Goal: Information Seeking & Learning: Learn about a topic

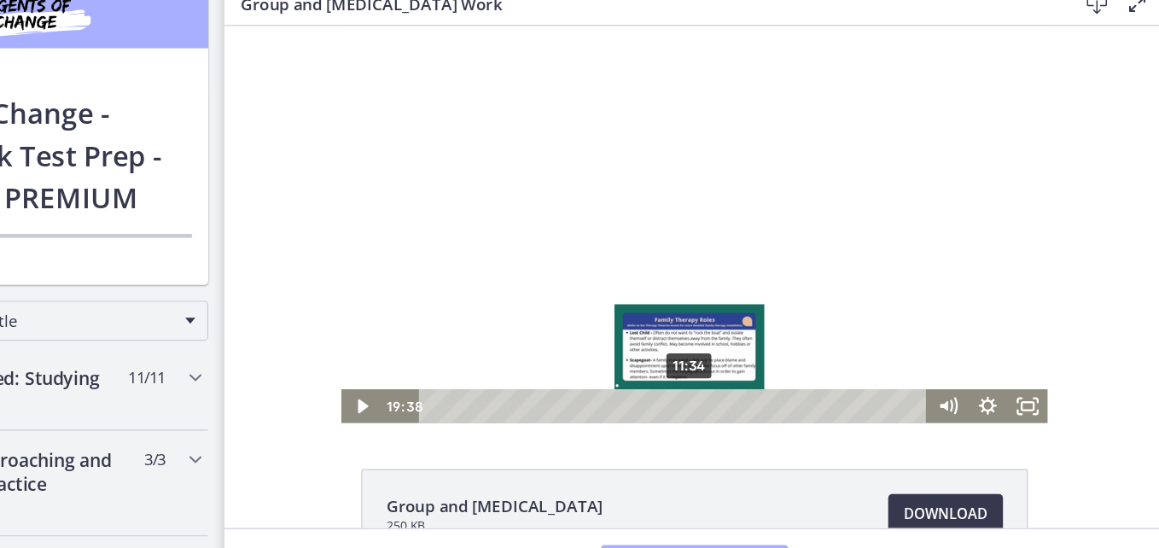
scroll to position [768, 0]
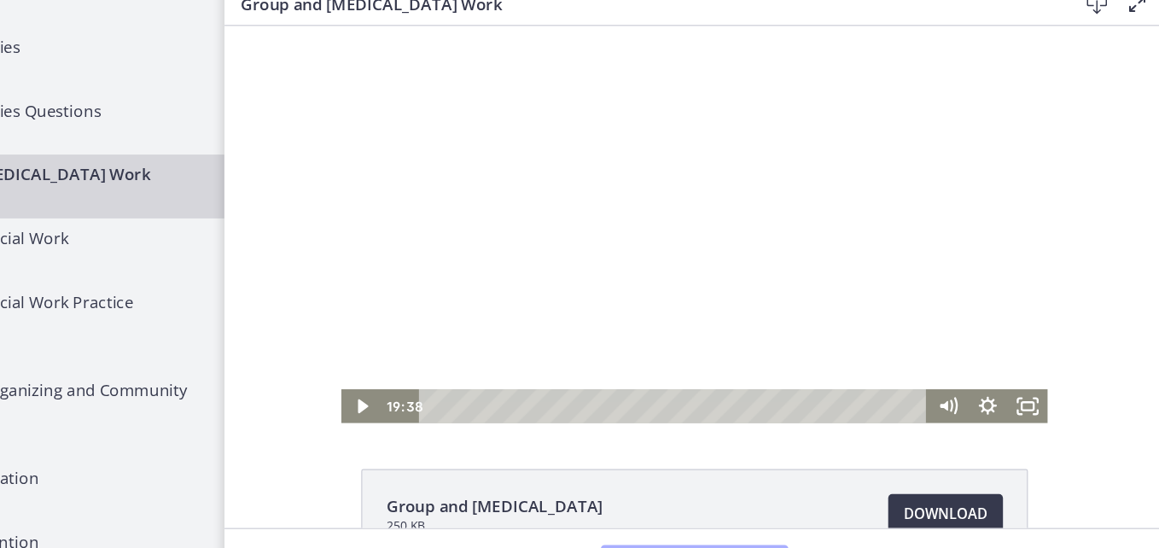
click at [620, 294] on div at bounding box center [626, 196] width 604 height 340
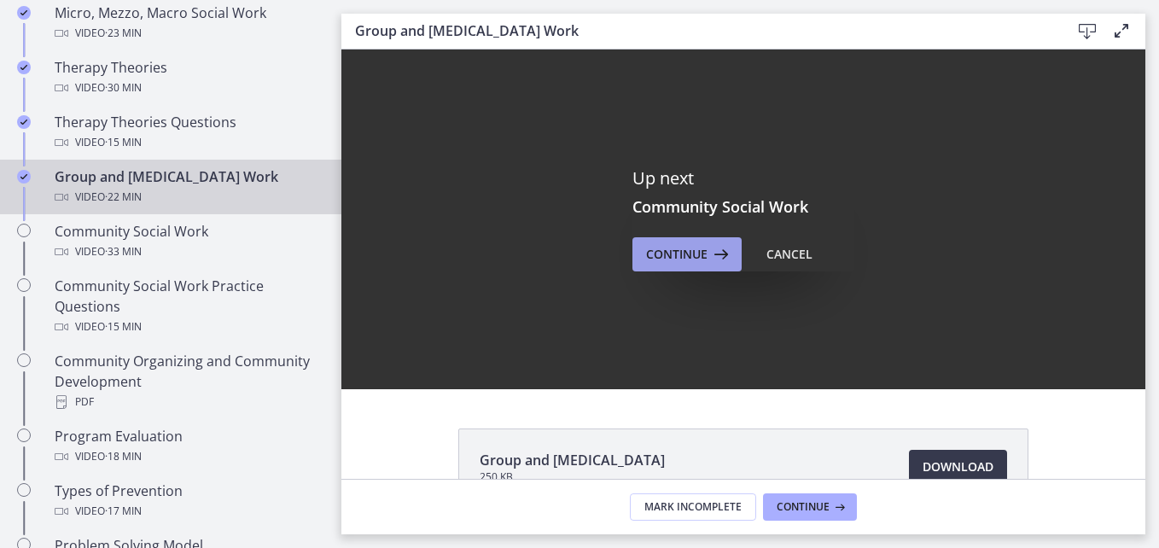
click at [685, 253] on span "Continue" at bounding box center [676, 254] width 61 height 20
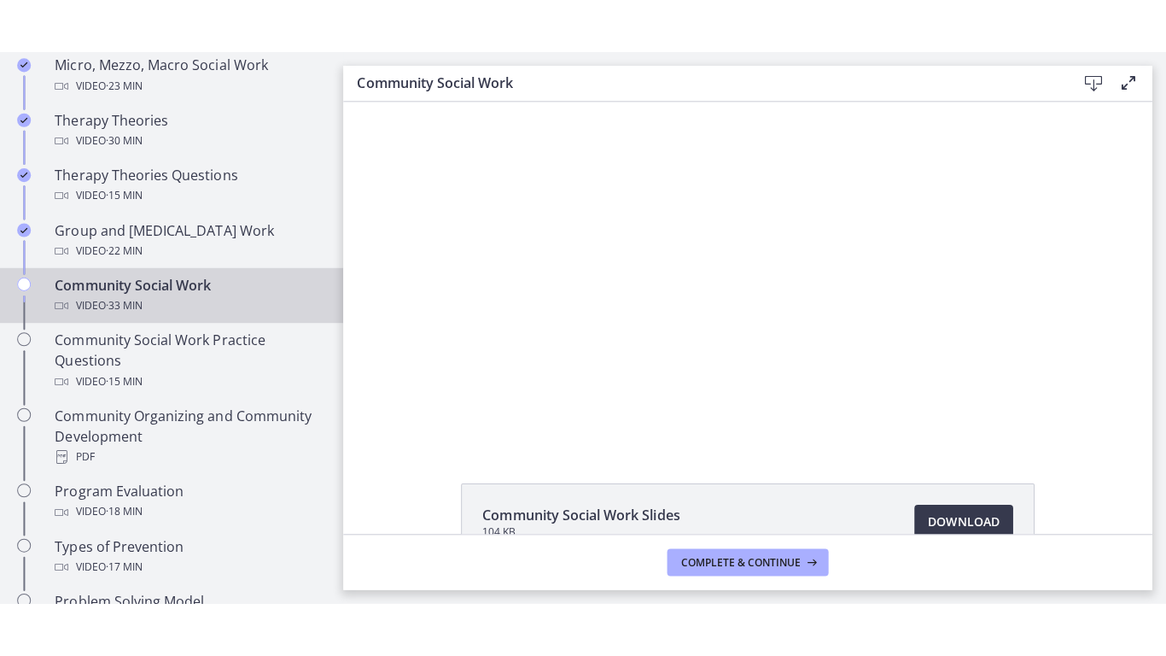
scroll to position [939, 0]
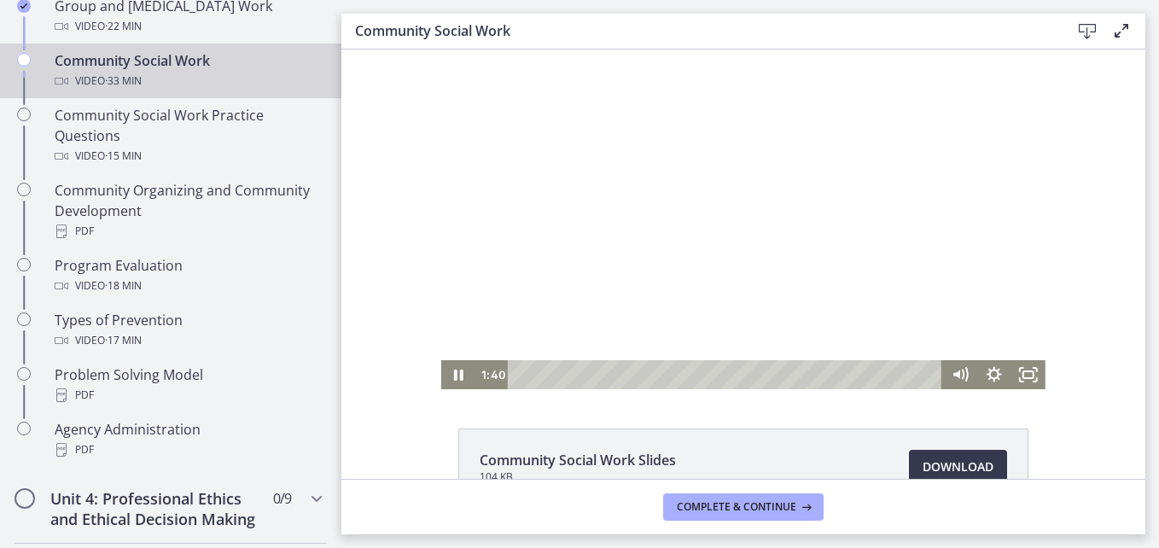
click at [654, 252] on div at bounding box center [743, 220] width 604 height 340
click at [720, 137] on div at bounding box center [743, 220] width 604 height 340
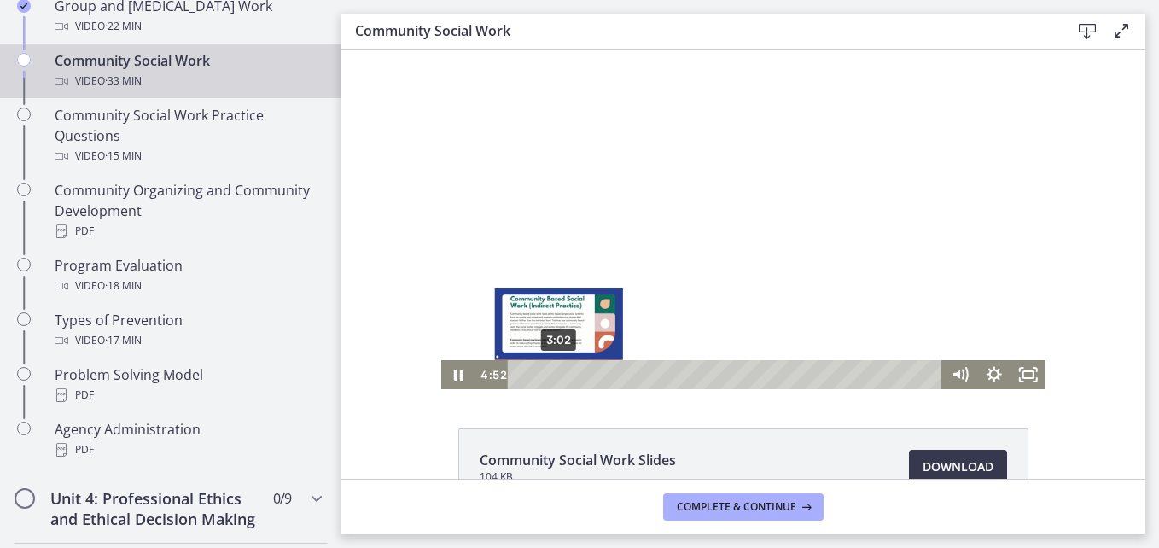
click at [551, 377] on div "3:02" at bounding box center [728, 374] width 414 height 29
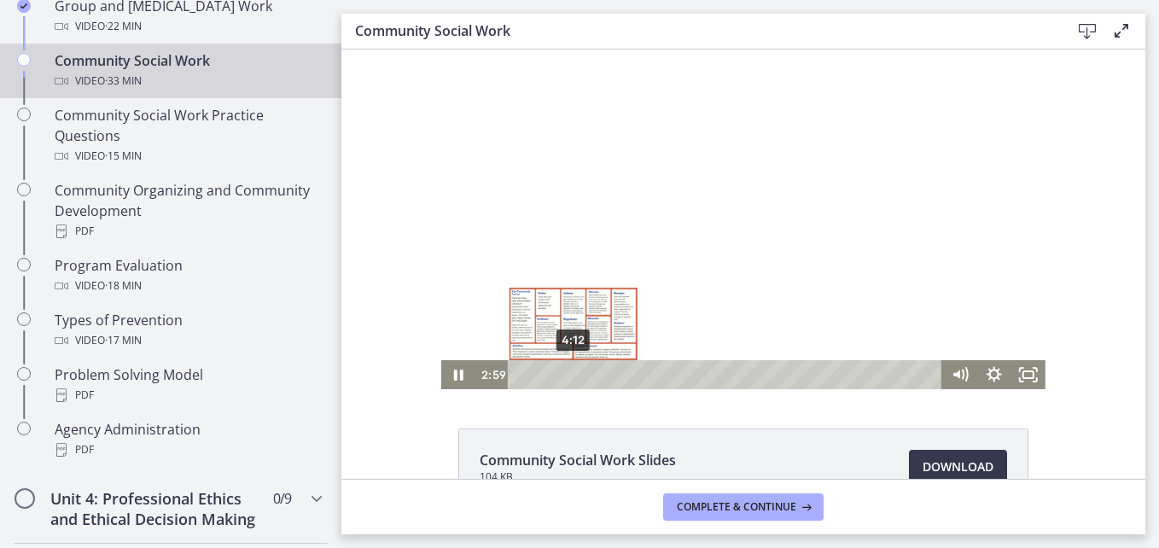
click at [567, 376] on div "4:12" at bounding box center [728, 374] width 414 height 29
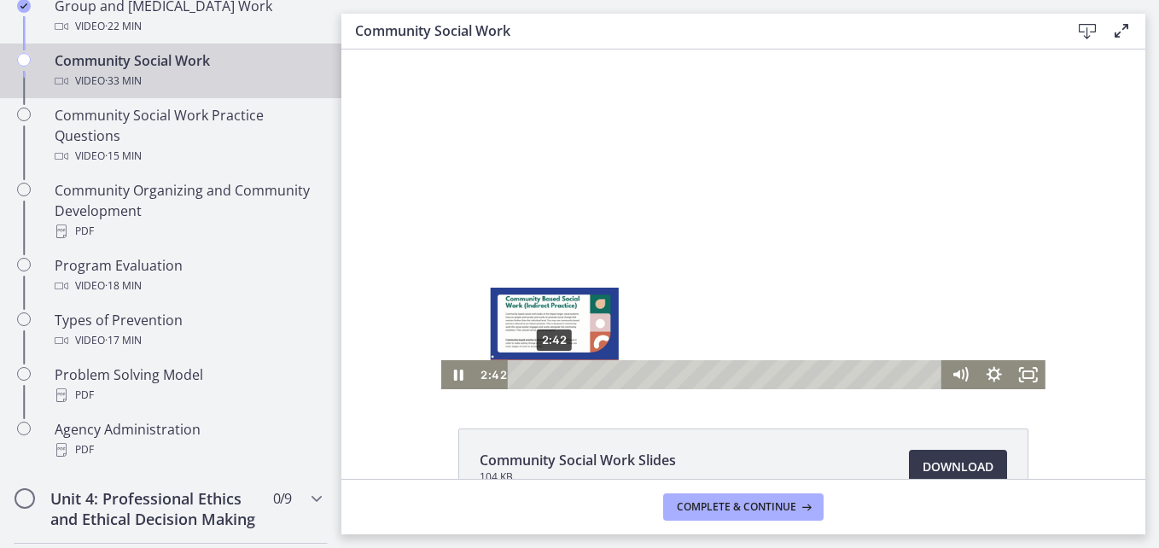
click at [548, 377] on div "2:42" at bounding box center [728, 374] width 414 height 29
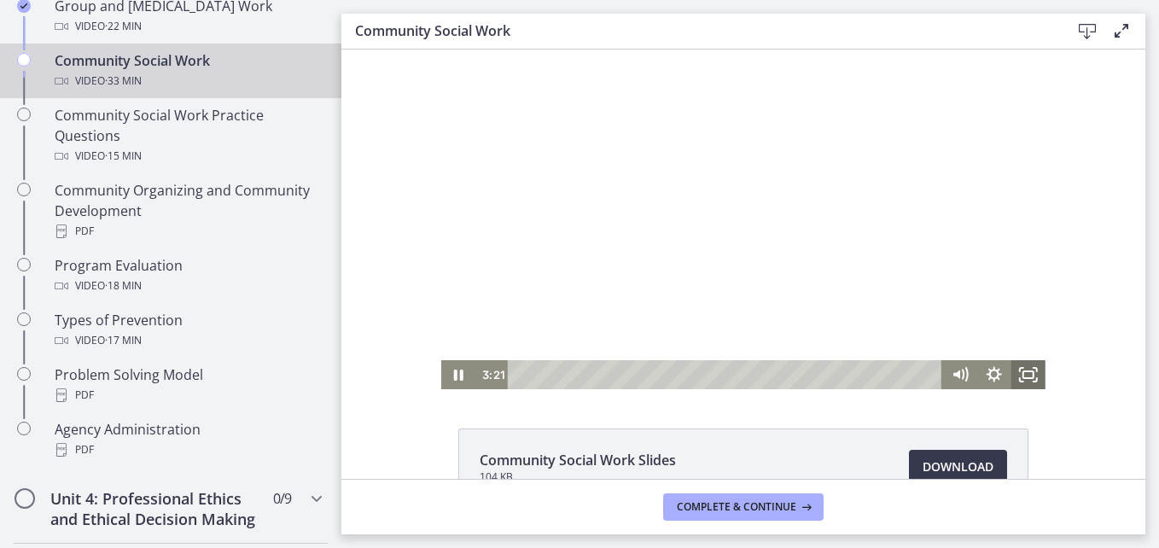
click at [1034, 368] on icon "Fullscreen" at bounding box center [1035, 369] width 3 height 3
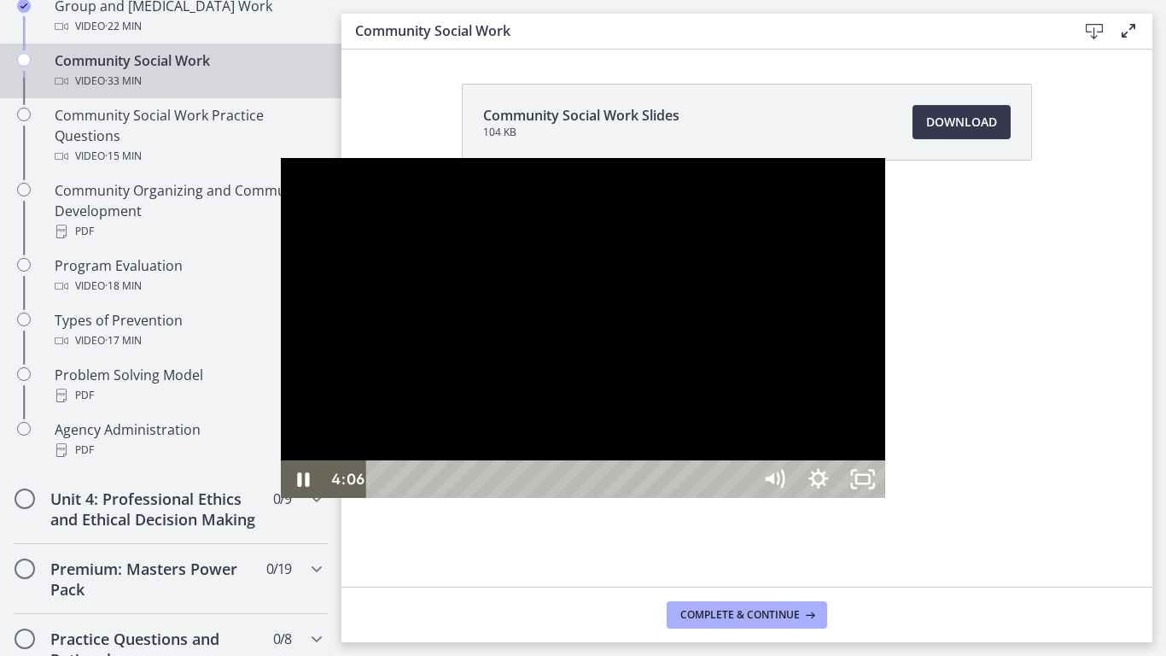
click at [545, 245] on div at bounding box center [583, 328] width 604 height 340
click at [539, 306] on div at bounding box center [583, 328] width 604 height 340
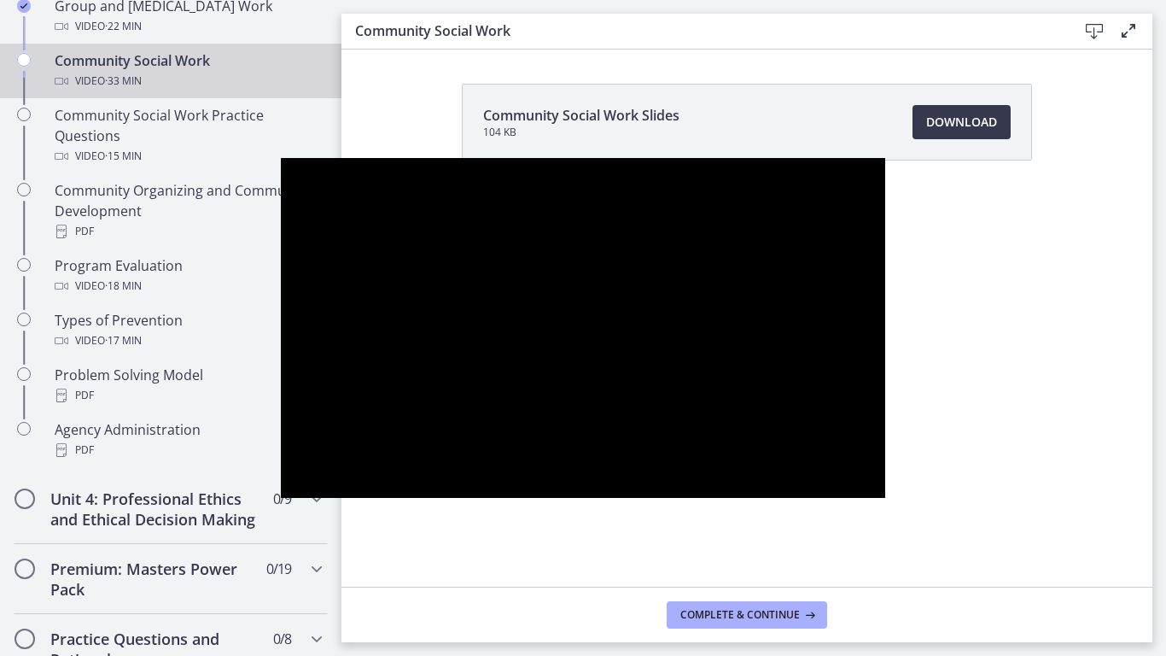
click at [537, 297] on div at bounding box center [583, 328] width 604 height 340
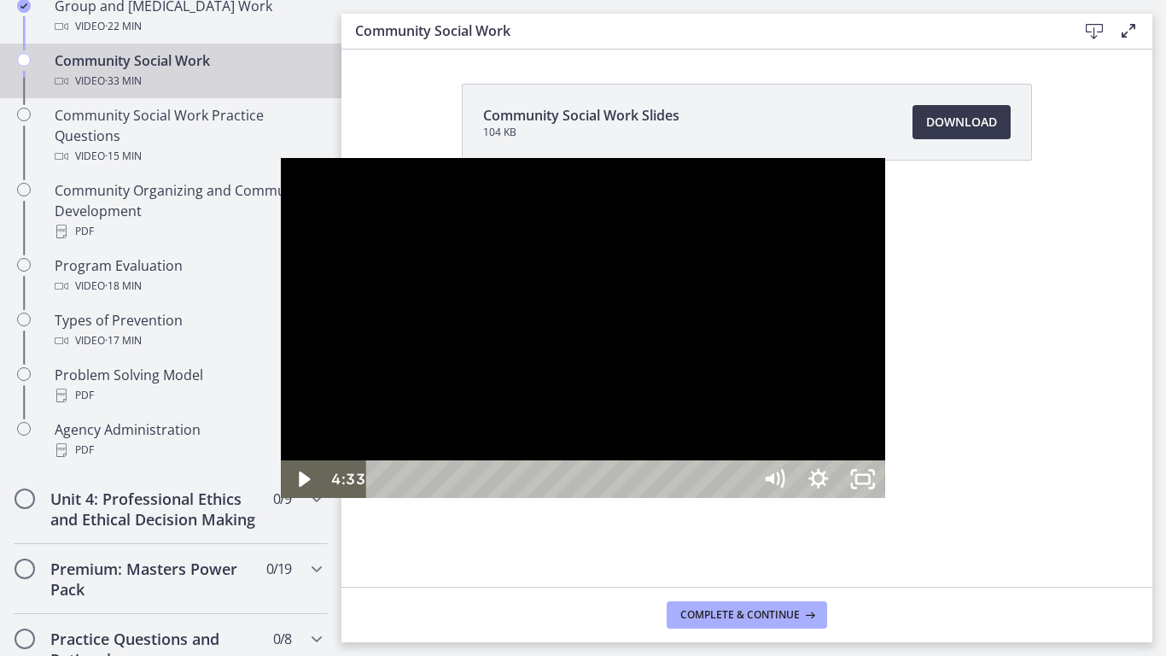
click at [493, 300] on div at bounding box center [583, 328] width 604 height 340
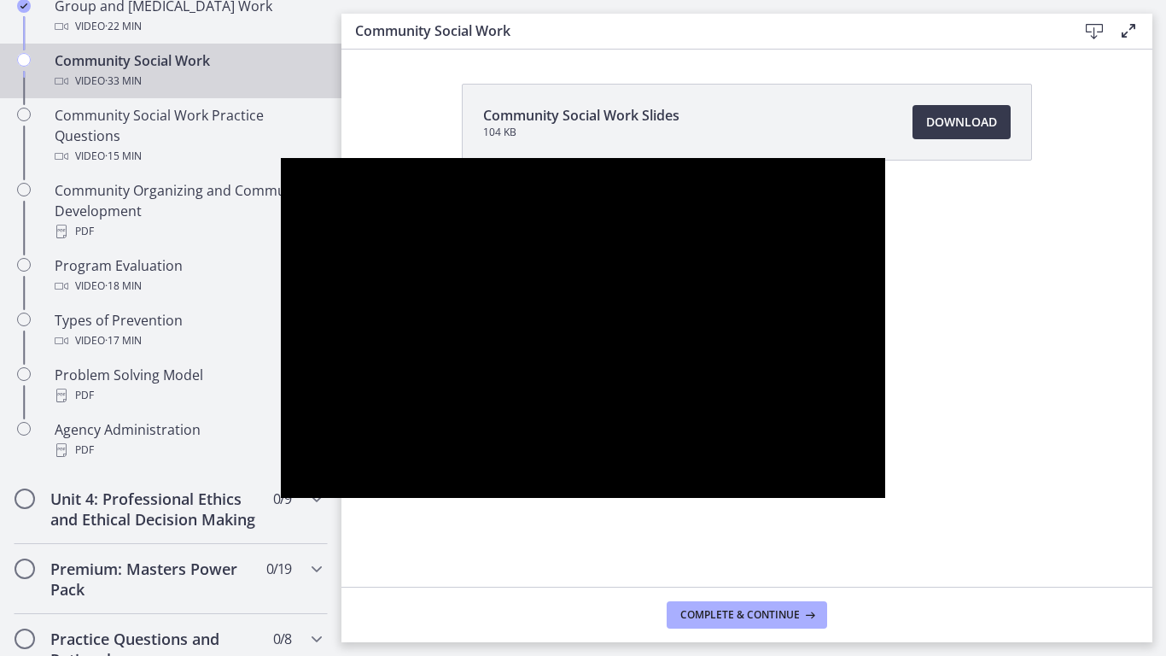
click at [493, 300] on div at bounding box center [583, 328] width 604 height 340
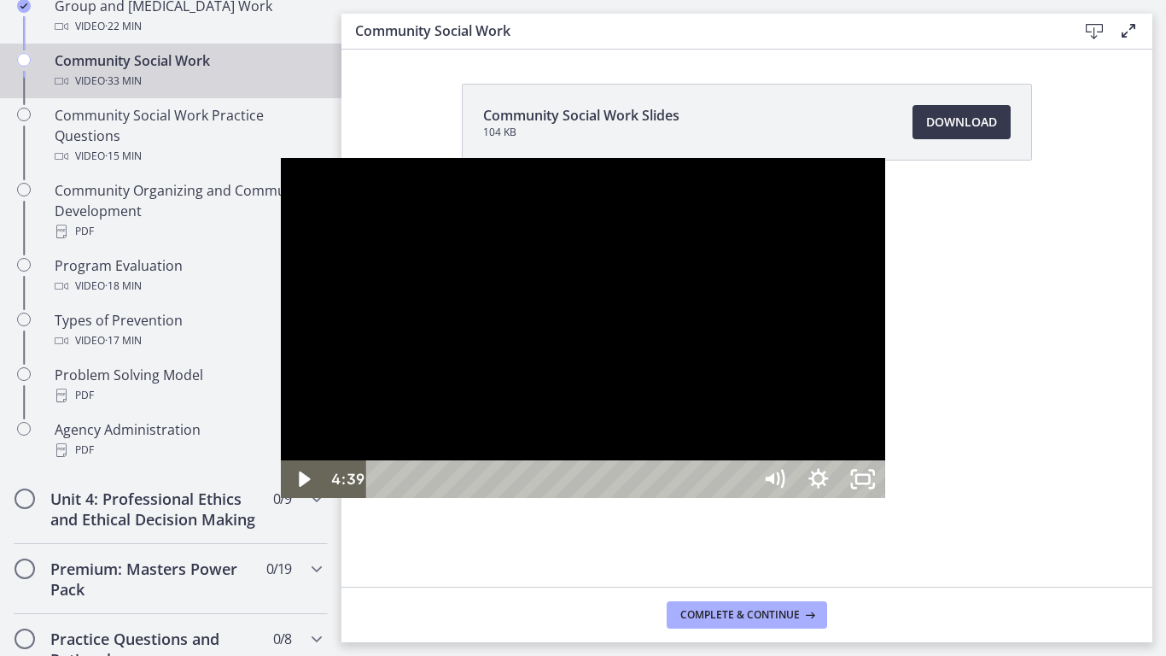
click at [570, 278] on div at bounding box center [583, 328] width 604 height 340
click at [561, 240] on div at bounding box center [583, 328] width 604 height 340
click at [545, 260] on div at bounding box center [583, 328] width 604 height 340
click at [394, 290] on div at bounding box center [583, 328] width 604 height 340
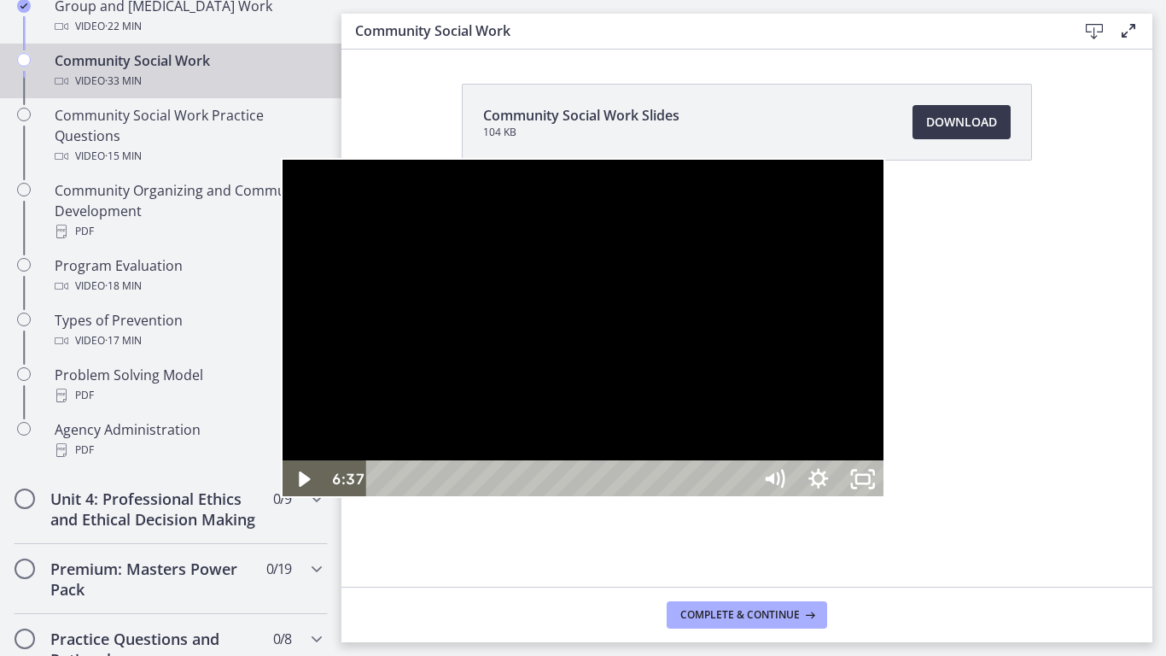
click at [461, 319] on div at bounding box center [583, 328] width 604 height 340
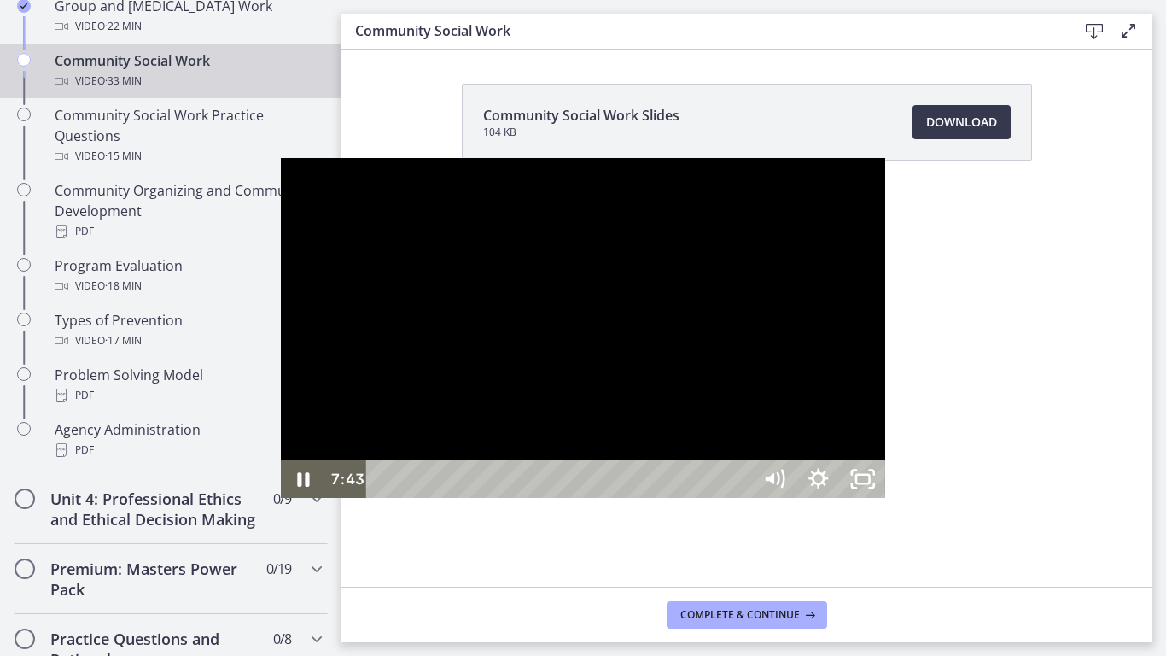
click at [418, 231] on div at bounding box center [583, 328] width 604 height 340
click at [431, 237] on div at bounding box center [583, 328] width 604 height 340
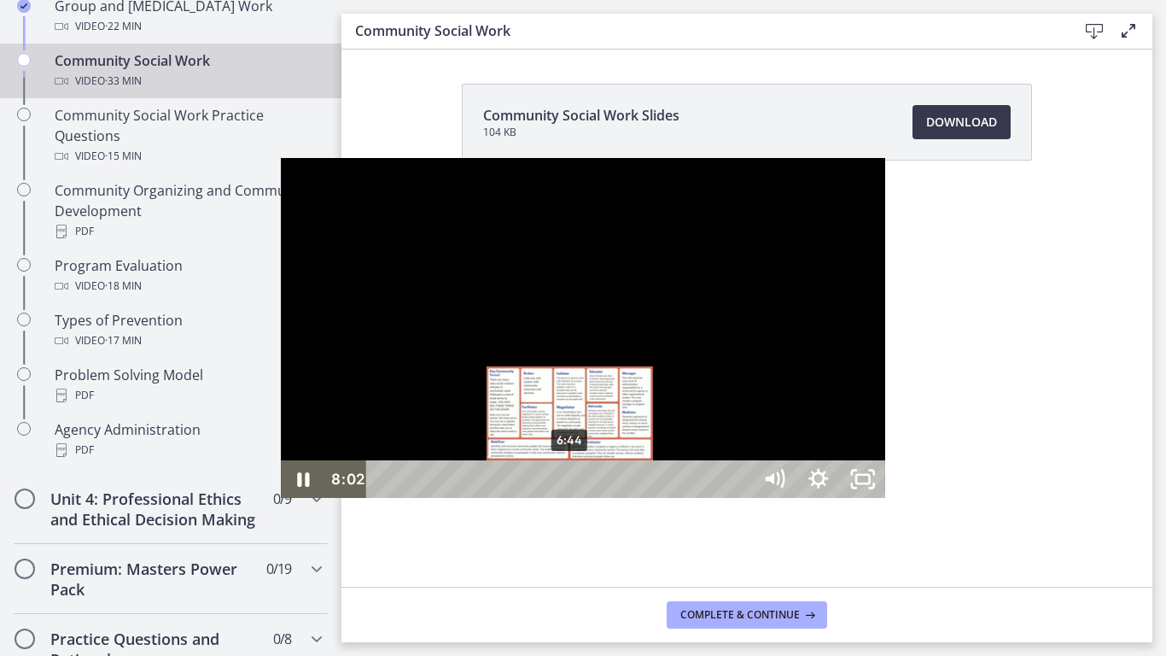
click at [382, 498] on div "6:44" at bounding box center [561, 479] width 358 height 38
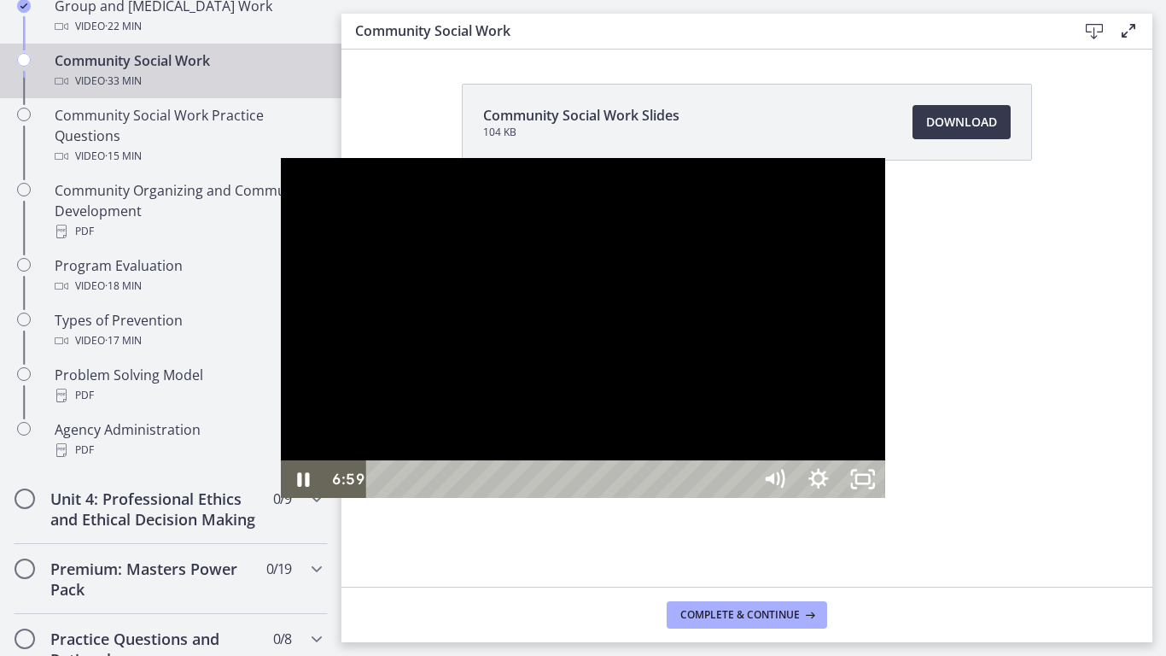
click at [379, 434] on div at bounding box center [583, 328] width 604 height 340
drag, startPoint x: 470, startPoint y: 350, endPoint x: 475, endPoint y: 340, distance: 11.5
click at [477, 344] on div at bounding box center [583, 328] width 604 height 340
click at [385, 283] on div at bounding box center [583, 328] width 604 height 340
